Goal: Browse casually

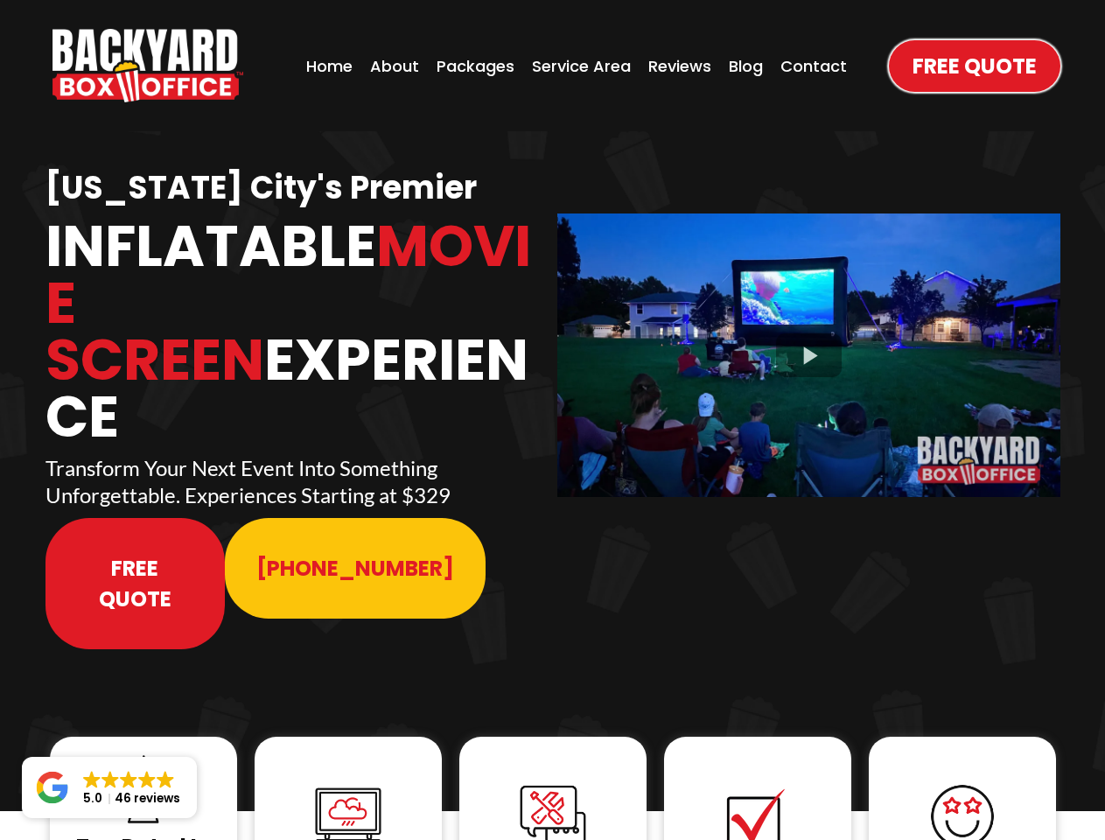
click at [148, 66] on img "https://www.backyardboxoffice.com" at bounding box center [148, 66] width 191 height 74
click at [809, 343] on div at bounding box center [808, 355] width 503 height 283
click at [144, 754] on img at bounding box center [144, 789] width 70 height 70
click at [348, 782] on img at bounding box center [348, 817] width 70 height 70
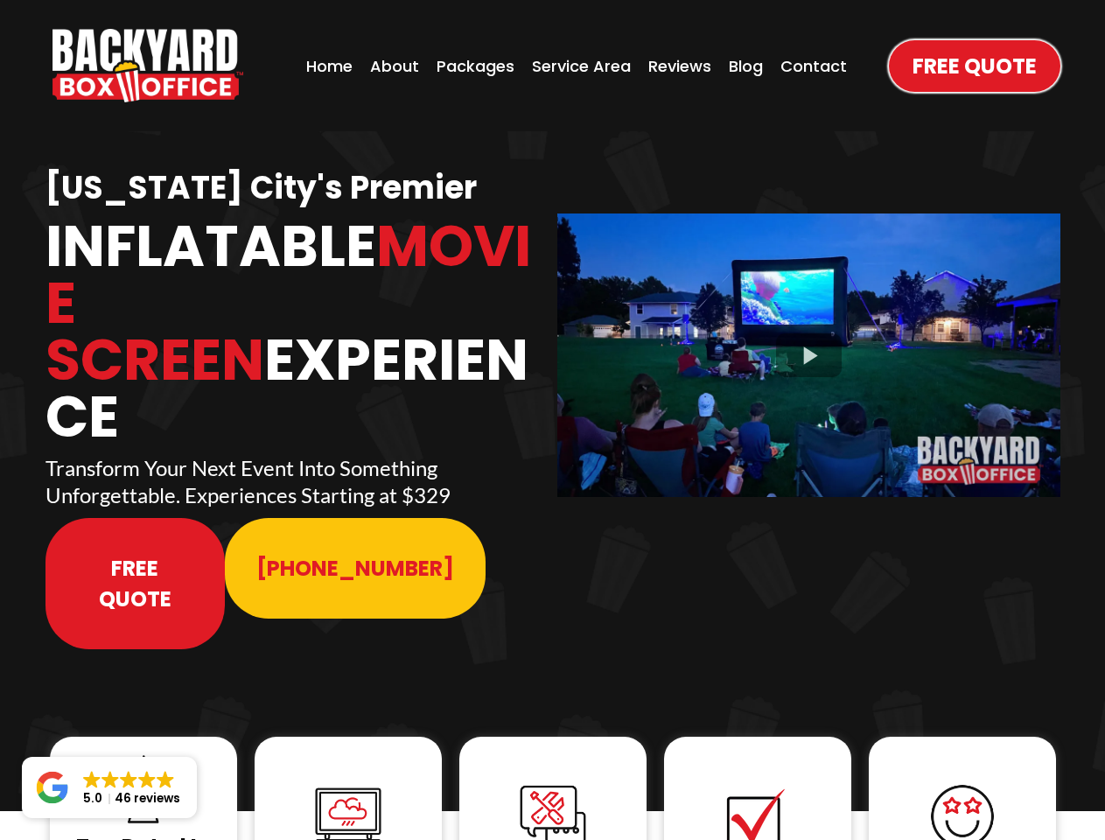
click at [348, 782] on img at bounding box center [348, 817] width 70 height 70
click at [553, 782] on img at bounding box center [553, 817] width 70 height 70
click at [758, 782] on img at bounding box center [758, 817] width 70 height 70
